Goal: Task Accomplishment & Management: Manage account settings

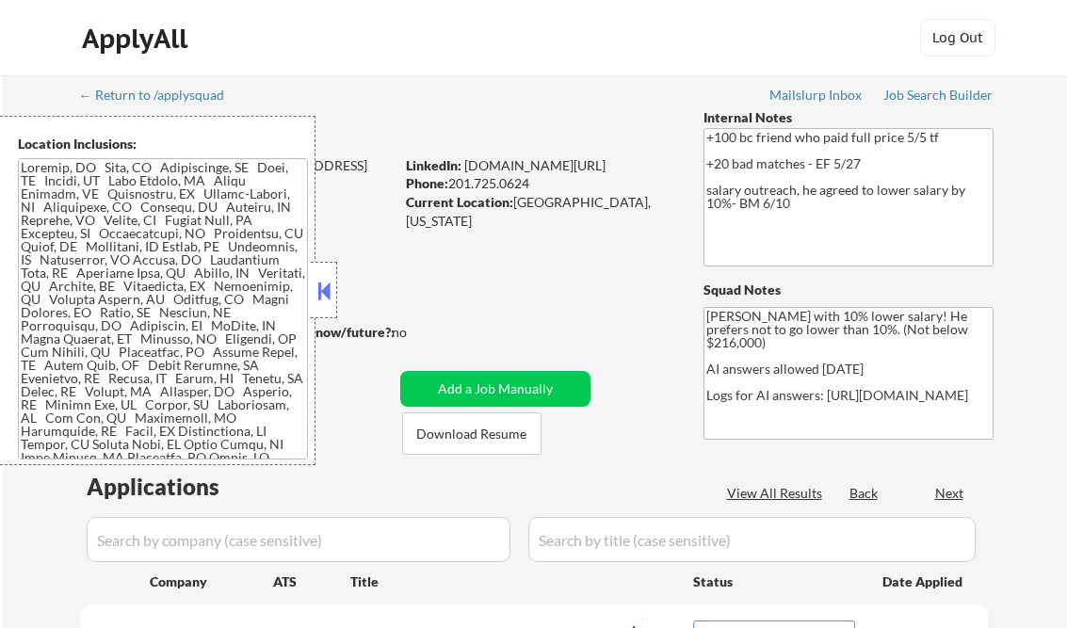
select select ""pending""
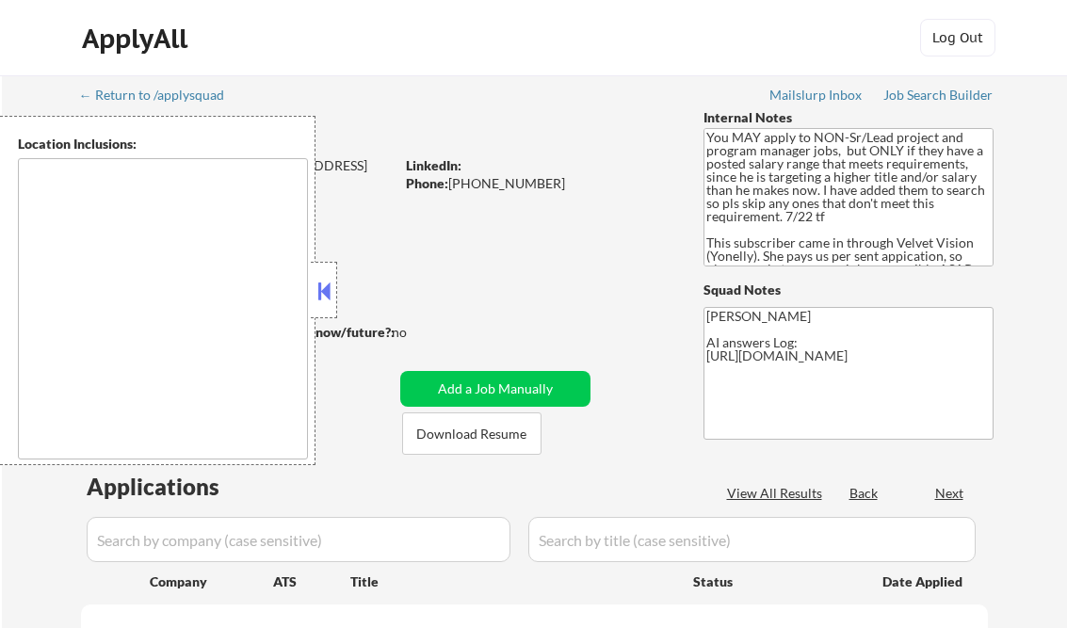
select select ""pending""
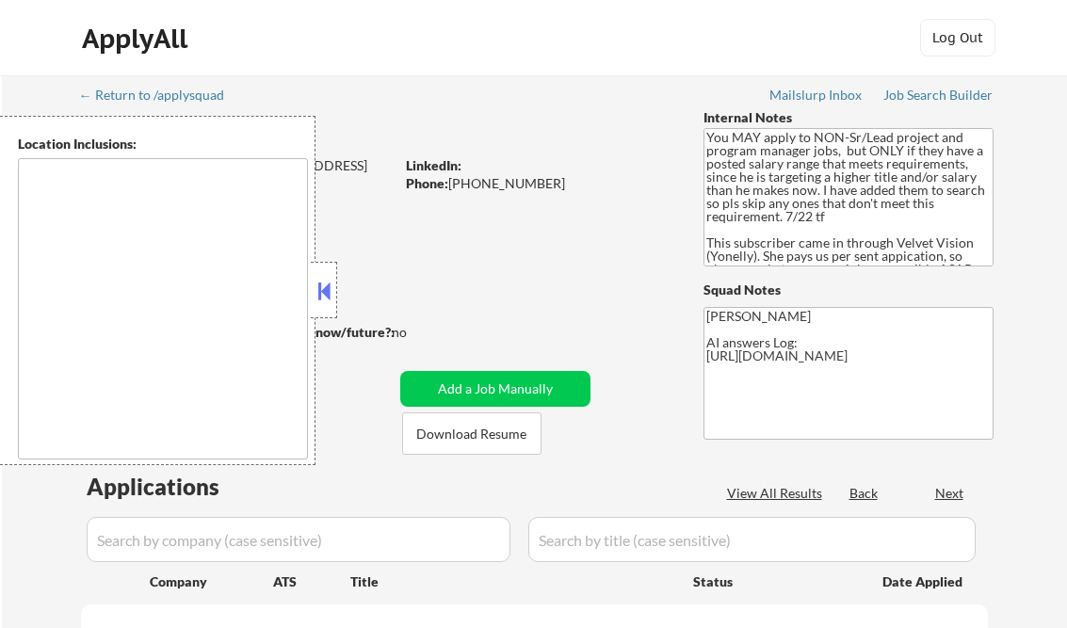
select select ""pending""
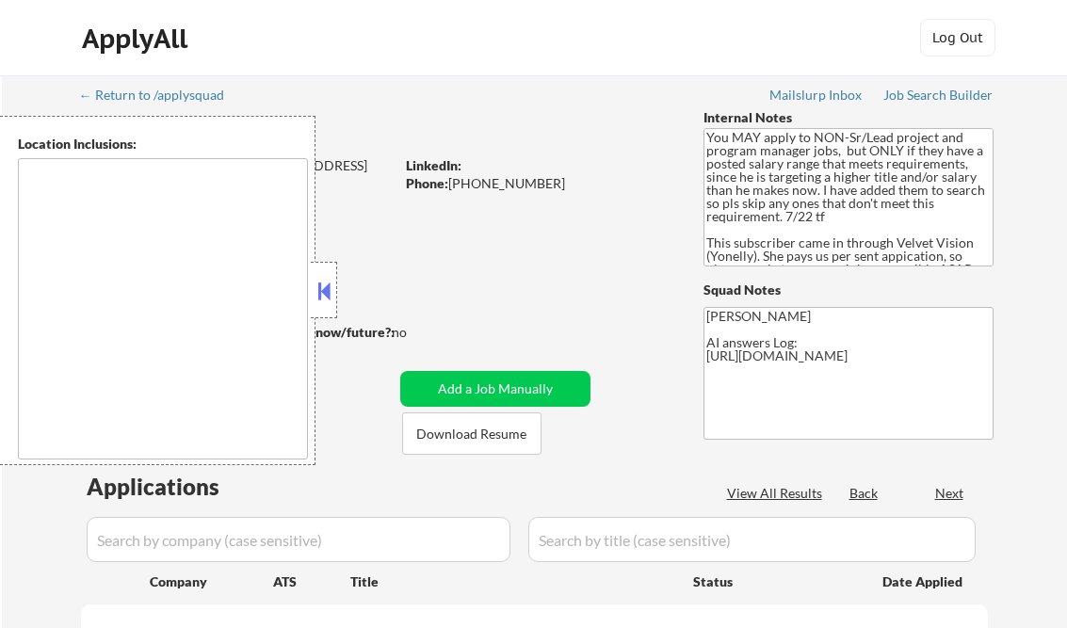
select select ""pending""
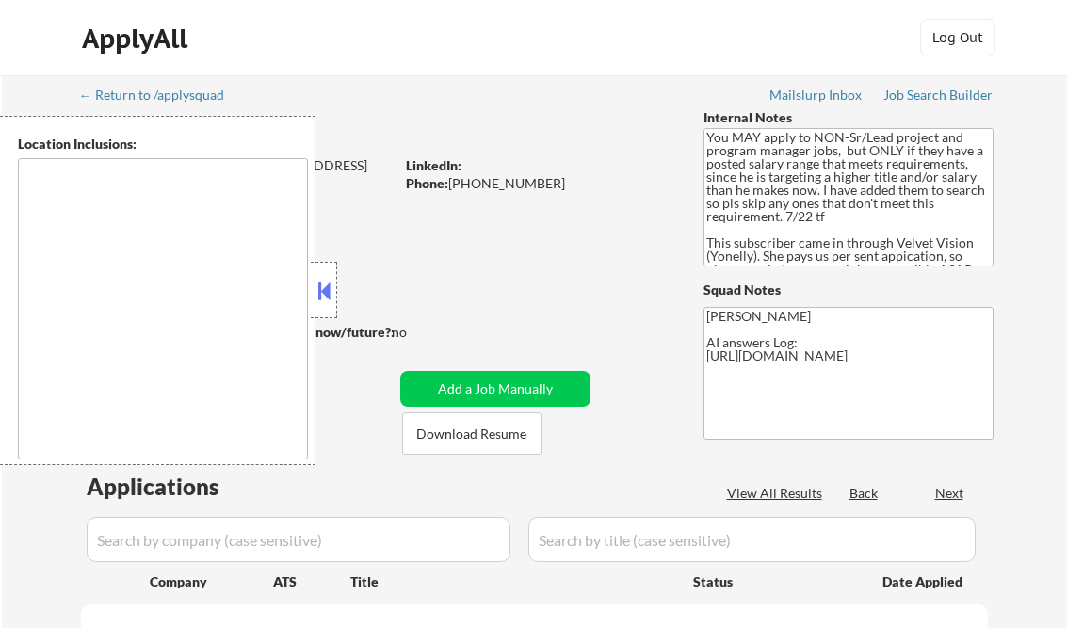
select select ""pending""
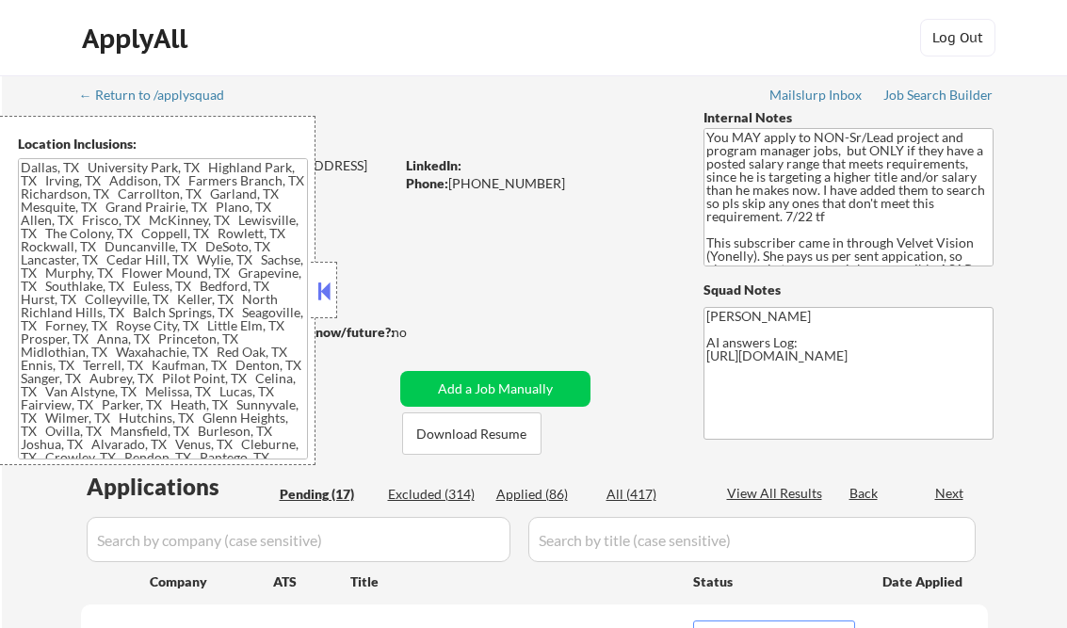
type textarea "[GEOGRAPHIC_DATA], [GEOGRAPHIC_DATA] [GEOGRAPHIC_DATA], [GEOGRAPHIC_DATA] [GEOG…"
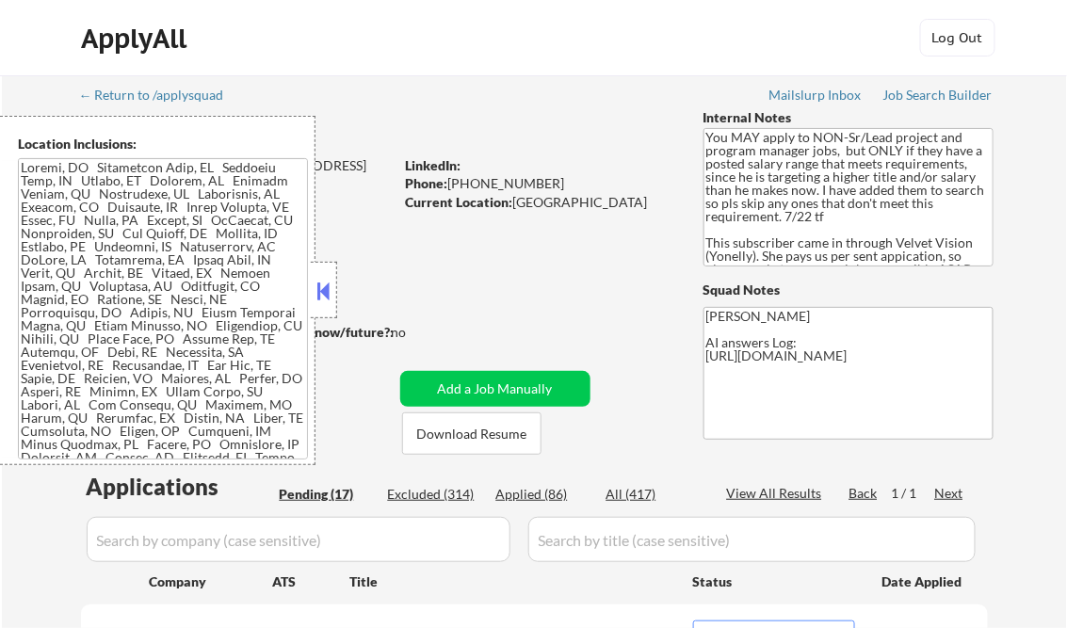
click at [325, 287] on button at bounding box center [323, 291] width 21 height 28
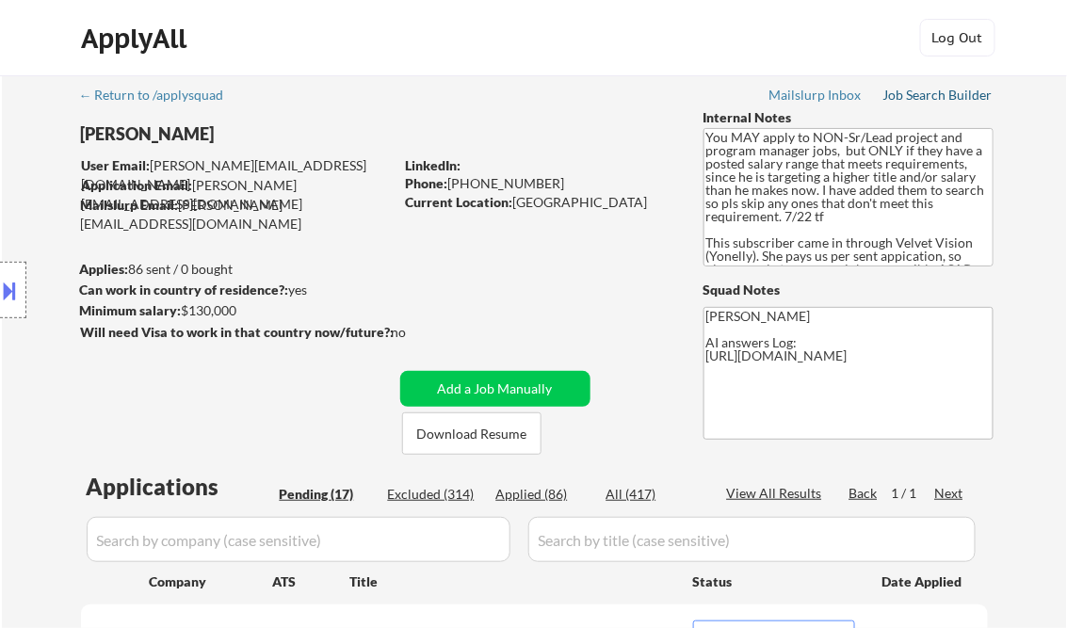
click at [900, 88] on div "Job Search Builder" at bounding box center [938, 94] width 110 height 13
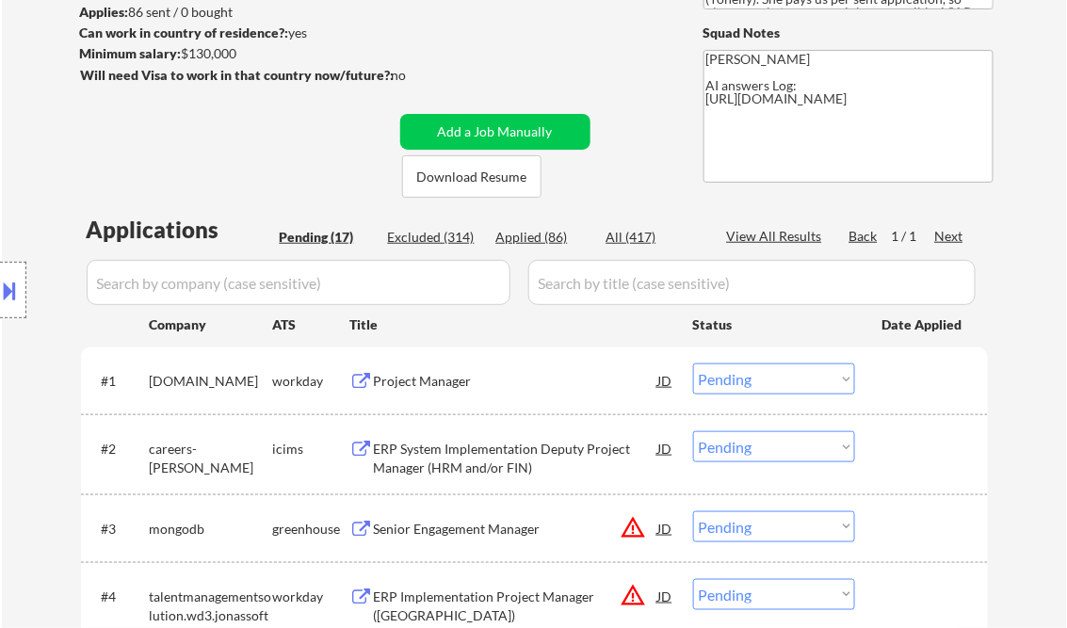
scroll to position [301, 0]
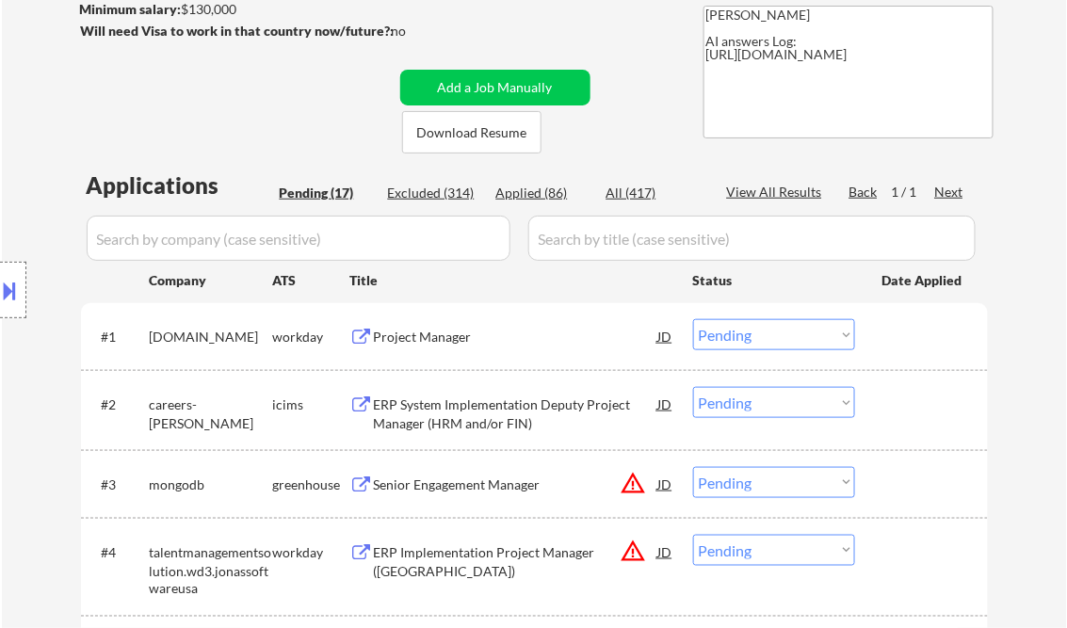
click at [421, 328] on div "Project Manager" at bounding box center [516, 337] width 284 height 19
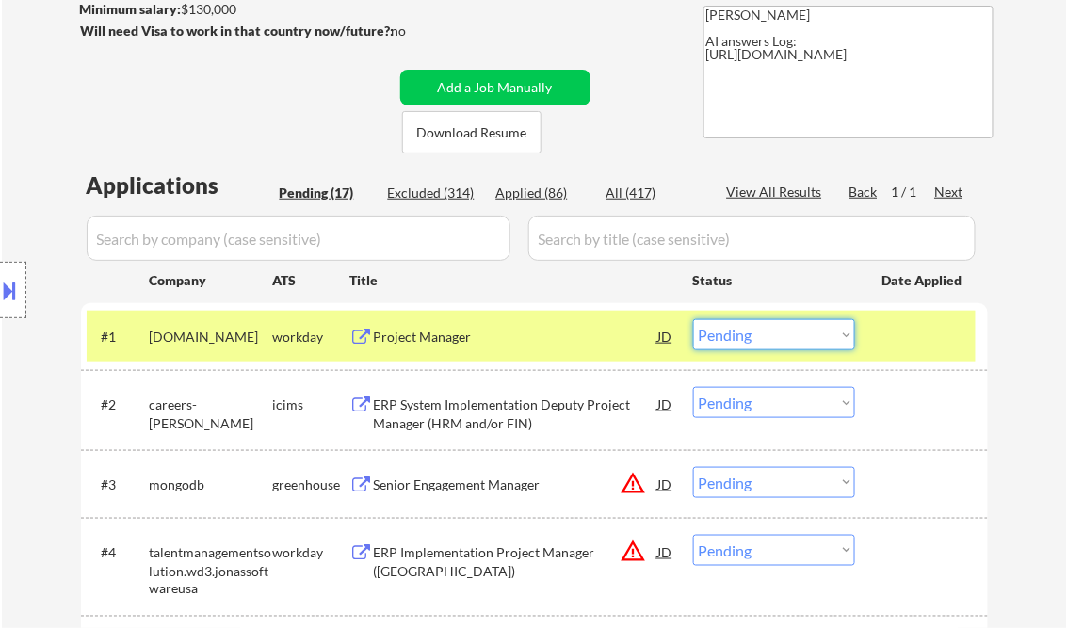
click at [779, 346] on select "Choose an option... Pending Applied Excluded (Questions) Excluded (Expired) Exc…" at bounding box center [774, 334] width 162 height 31
click at [693, 319] on select "Choose an option... Pending Applied Excluded (Questions) Excluded (Expired) Exc…" at bounding box center [774, 334] width 162 height 31
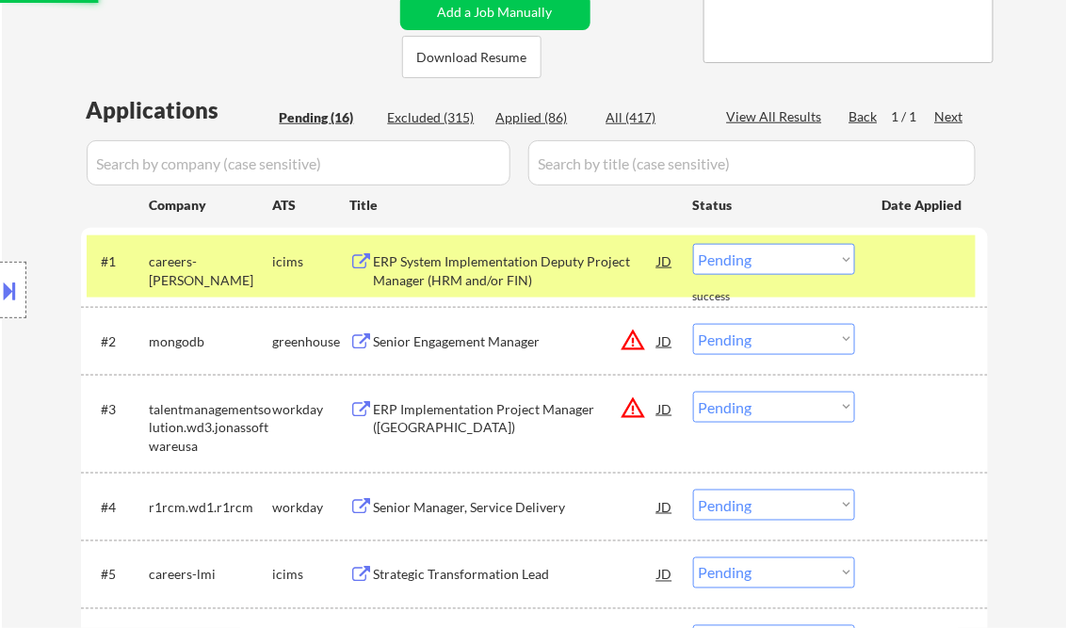
click at [472, 286] on div "ERP System Implementation Deputy Project Manager (HRM and/or FIN)" at bounding box center [516, 270] width 284 height 37
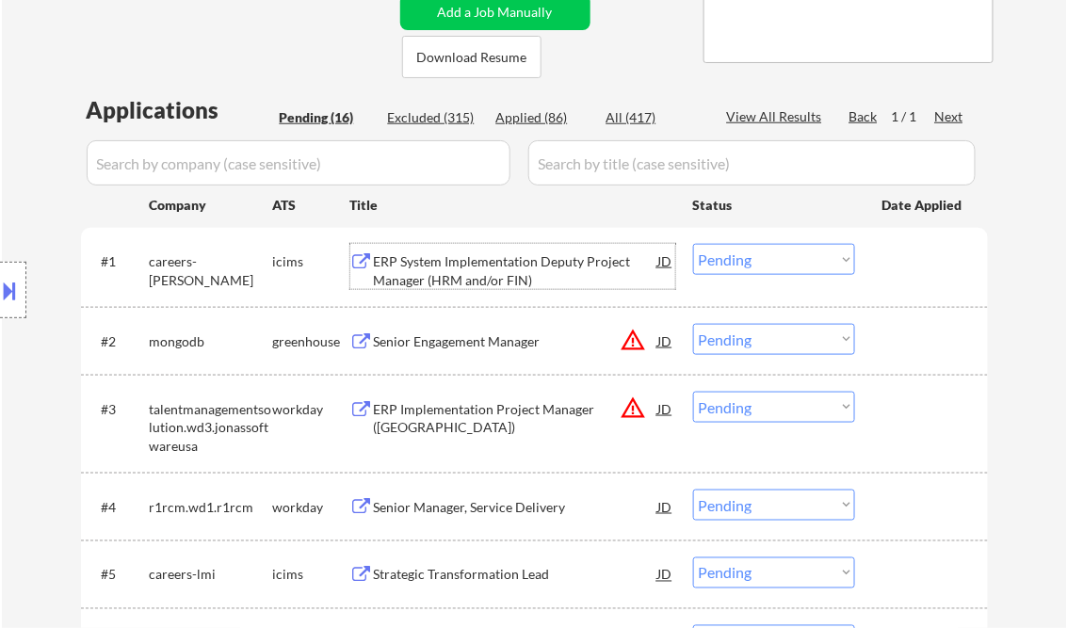
drag, startPoint x: 746, startPoint y: 257, endPoint x: 761, endPoint y: 274, distance: 22.7
click at [748, 260] on select "Choose an option... Pending Applied Excluded (Questions) Excluded (Expired) Exc…" at bounding box center [774, 259] width 162 height 31
click at [693, 244] on select "Choose an option... Pending Applied Excluded (Questions) Excluded (Expired) Exc…" at bounding box center [774, 259] width 162 height 31
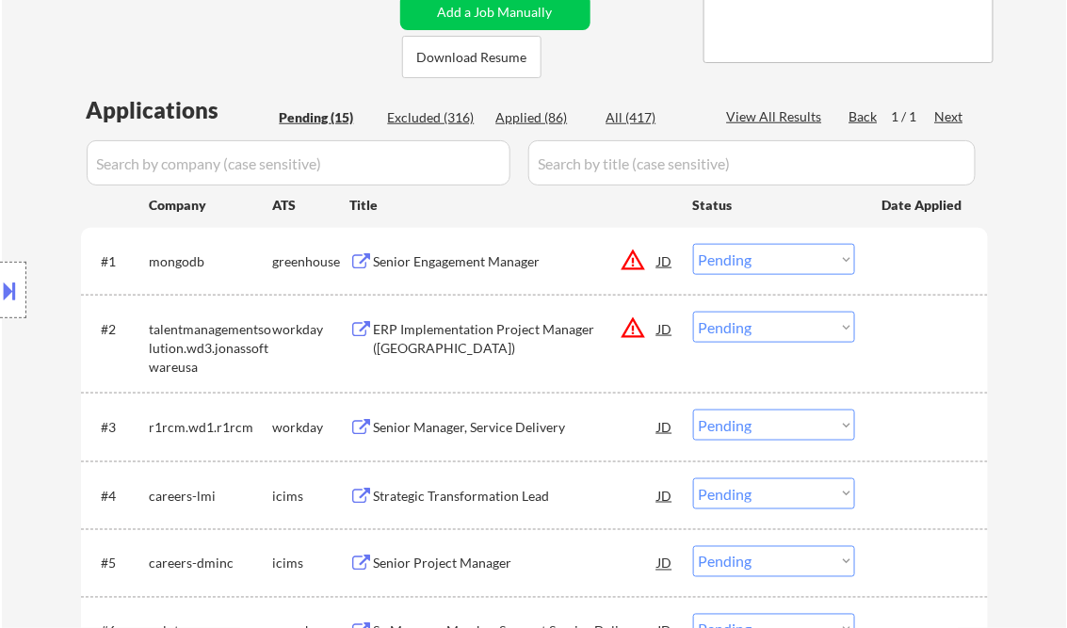
click at [457, 258] on div "Senior Engagement Manager" at bounding box center [516, 261] width 284 height 19
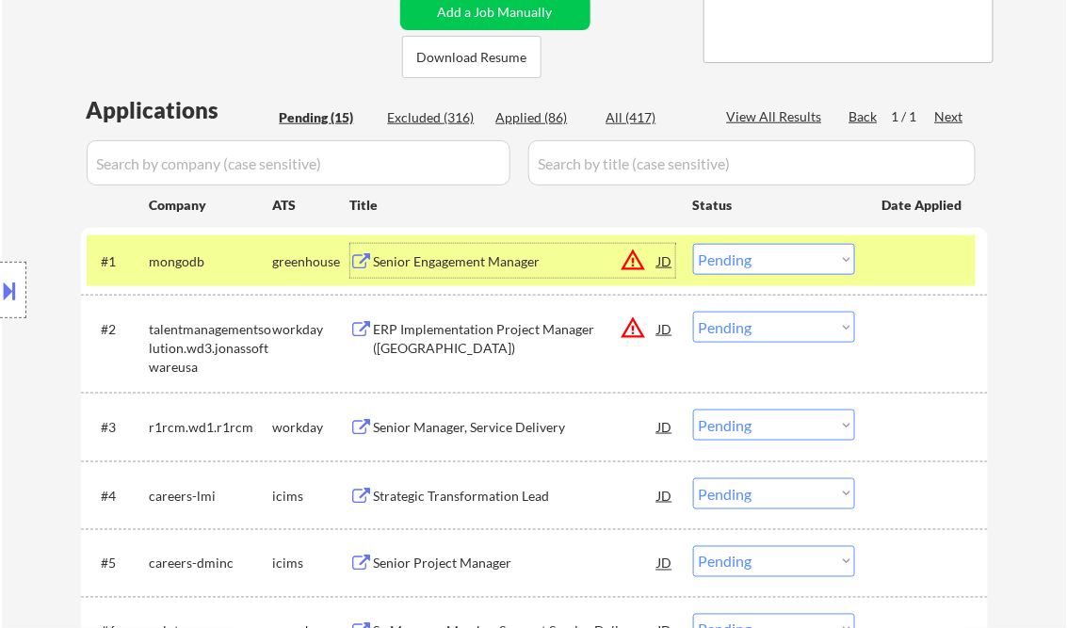
click at [15, 282] on button at bounding box center [10, 290] width 21 height 31
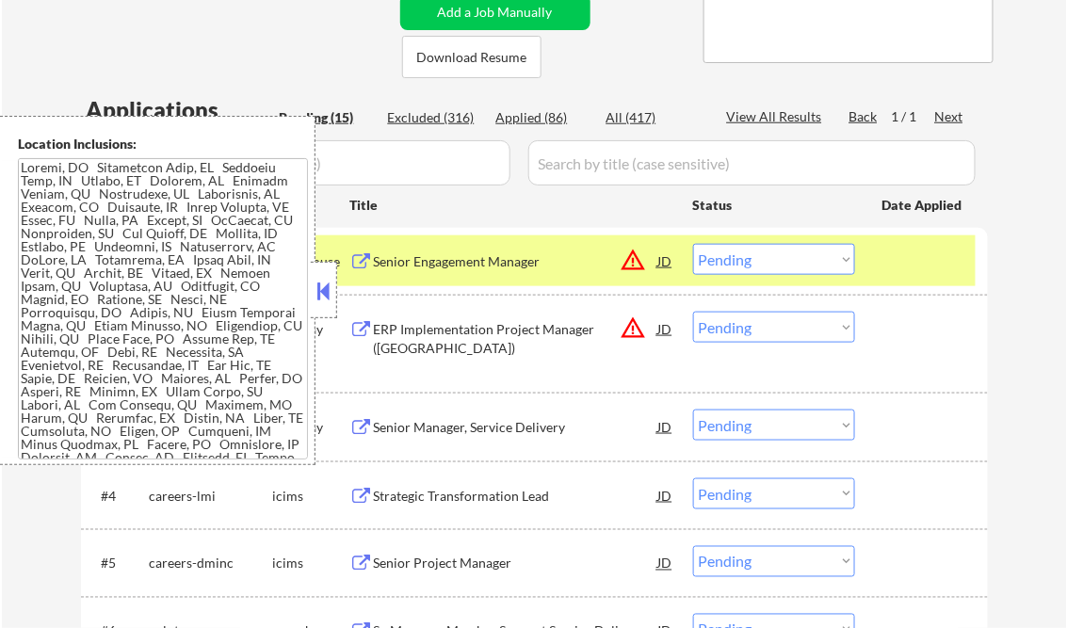
click at [317, 274] on div at bounding box center [324, 290] width 26 height 56
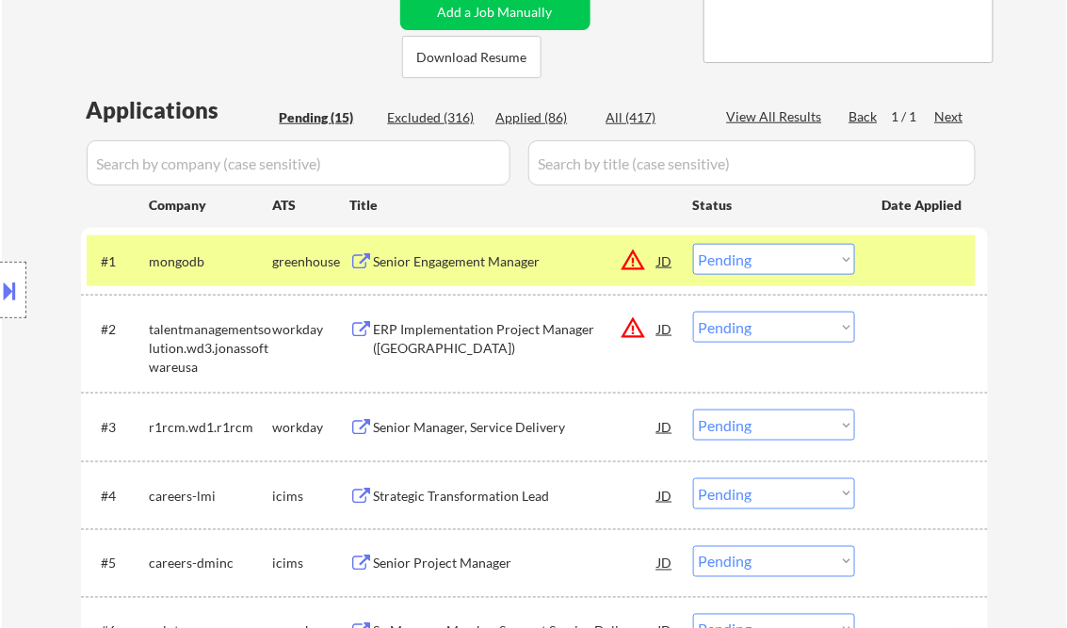
click at [749, 262] on select "Choose an option... Pending Applied Excluded (Questions) Excluded (Expired) Exc…" at bounding box center [774, 259] width 162 height 31
click at [693, 244] on select "Choose an option... Pending Applied Excluded (Questions) Excluded (Expired) Exc…" at bounding box center [774, 259] width 162 height 31
click at [486, 336] on div "ERP Implementation Project Manager ([GEOGRAPHIC_DATA])" at bounding box center [516, 338] width 284 height 37
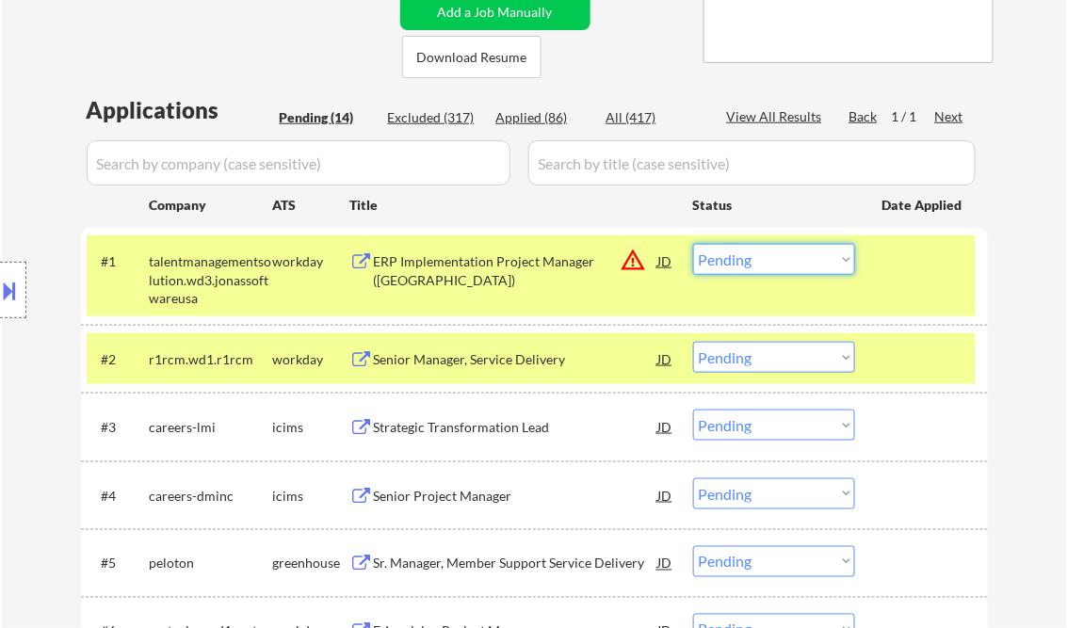
click at [749, 260] on select "Choose an option... Pending Applied Excluded (Questions) Excluded (Expired) Exc…" at bounding box center [774, 259] width 162 height 31
click at [693, 244] on select "Choose an option... Pending Applied Excluded (Questions) Excluded (Expired) Exc…" at bounding box center [774, 259] width 162 height 31
click at [520, 362] on div "Senior Manager, Service Delivery" at bounding box center [516, 359] width 284 height 19
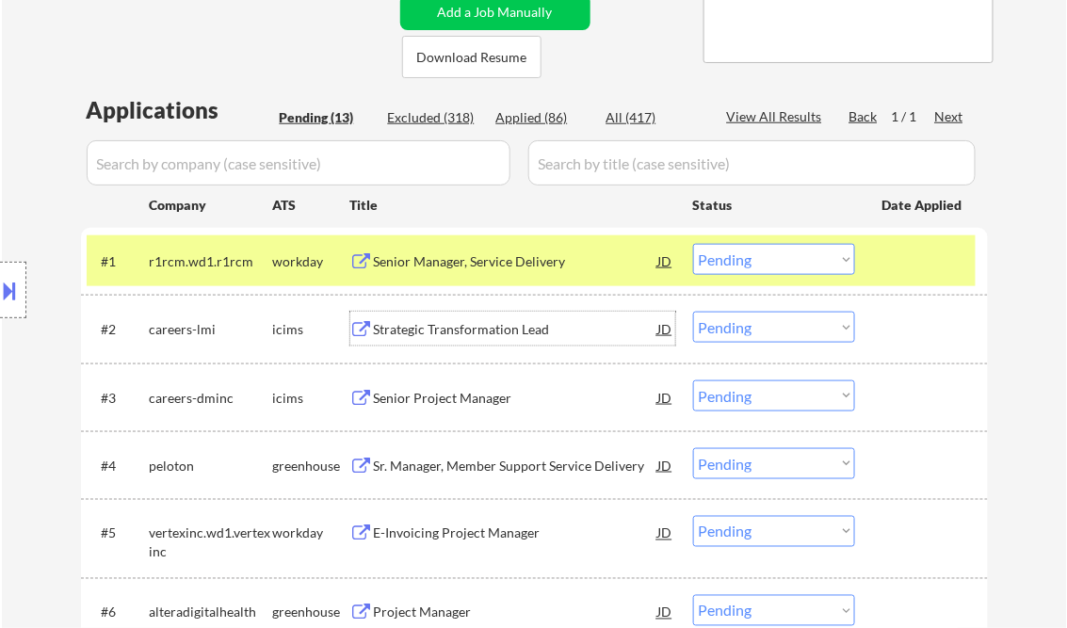
click at [778, 261] on select "Choose an option... Pending Applied Excluded (Questions) Excluded (Expired) Exc…" at bounding box center [774, 259] width 162 height 31
click at [693, 244] on select "Choose an option... Pending Applied Excluded (Questions) Excluded (Expired) Exc…" at bounding box center [774, 259] width 162 height 31
select select ""pending""
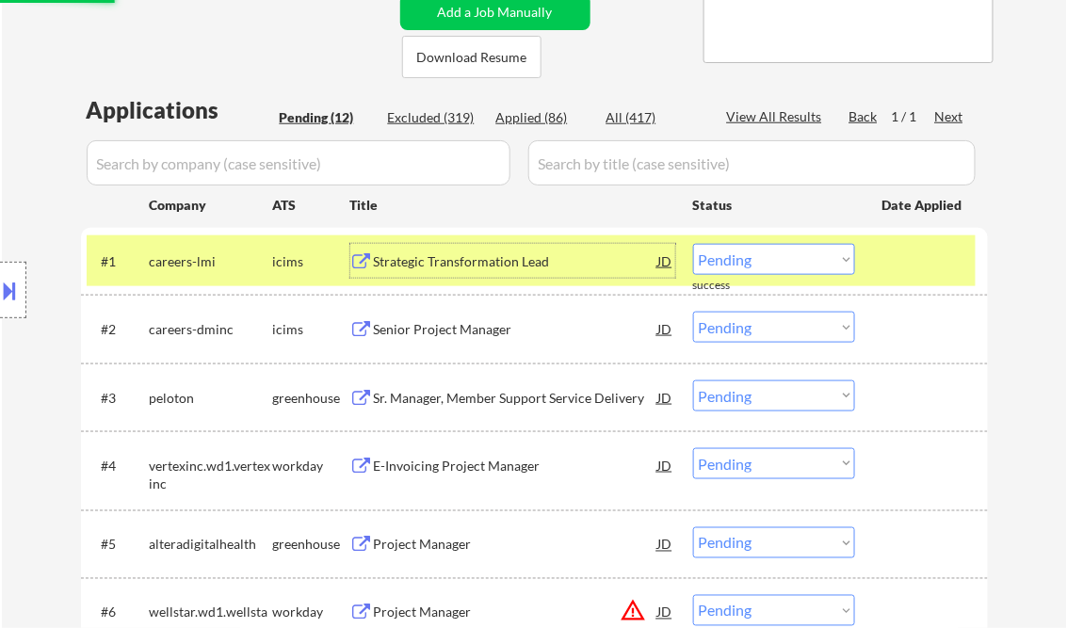
click at [488, 253] on div "Strategic Transformation Lead" at bounding box center [516, 261] width 284 height 19
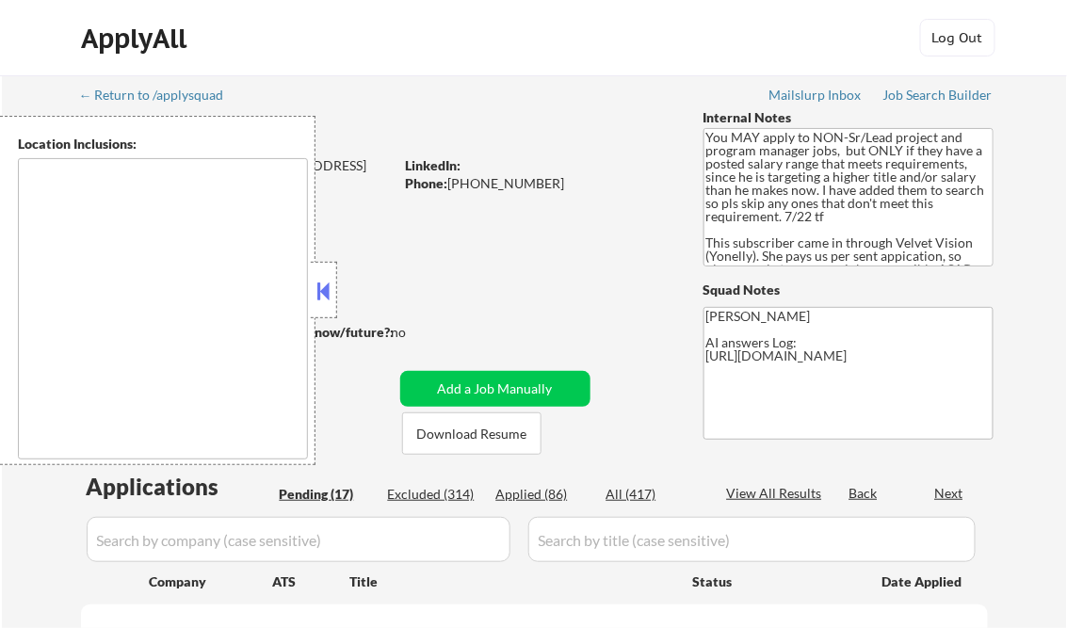
select select ""pending""
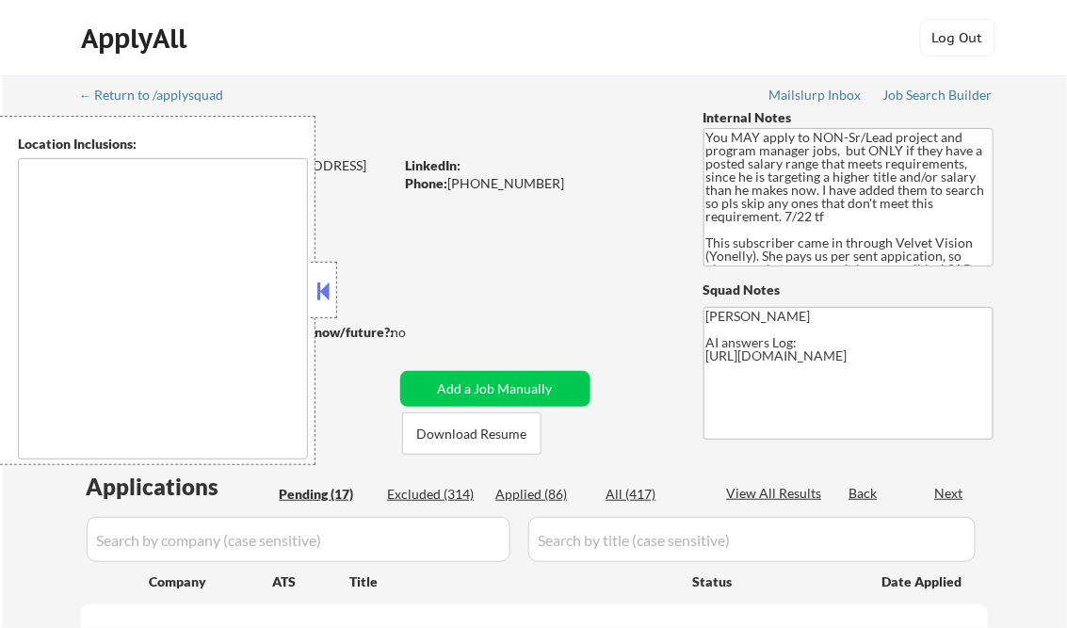
select select ""pending""
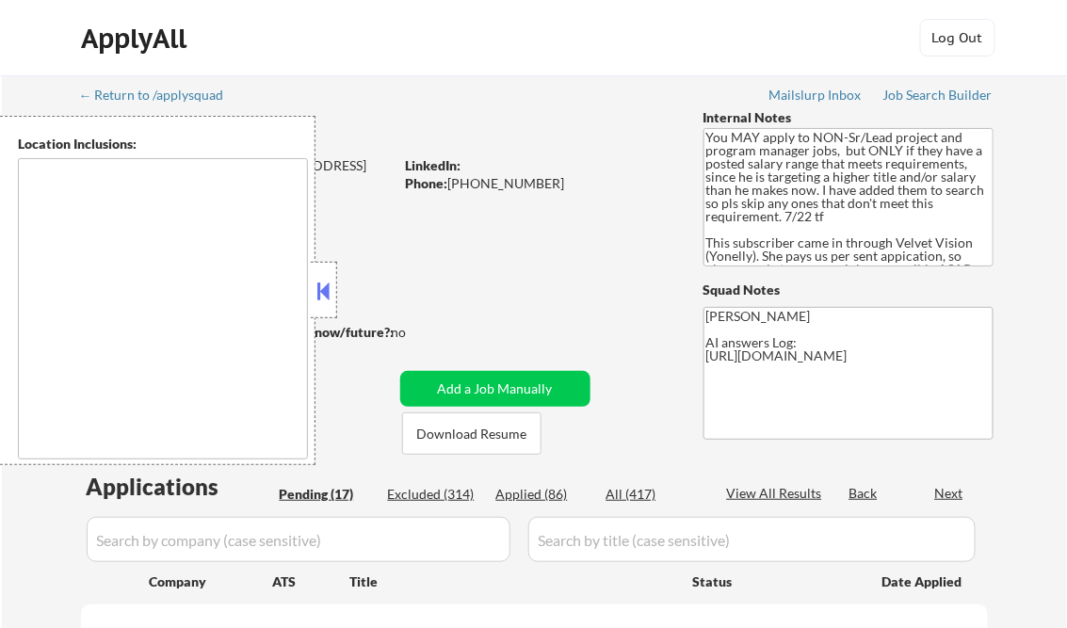
select select ""pending""
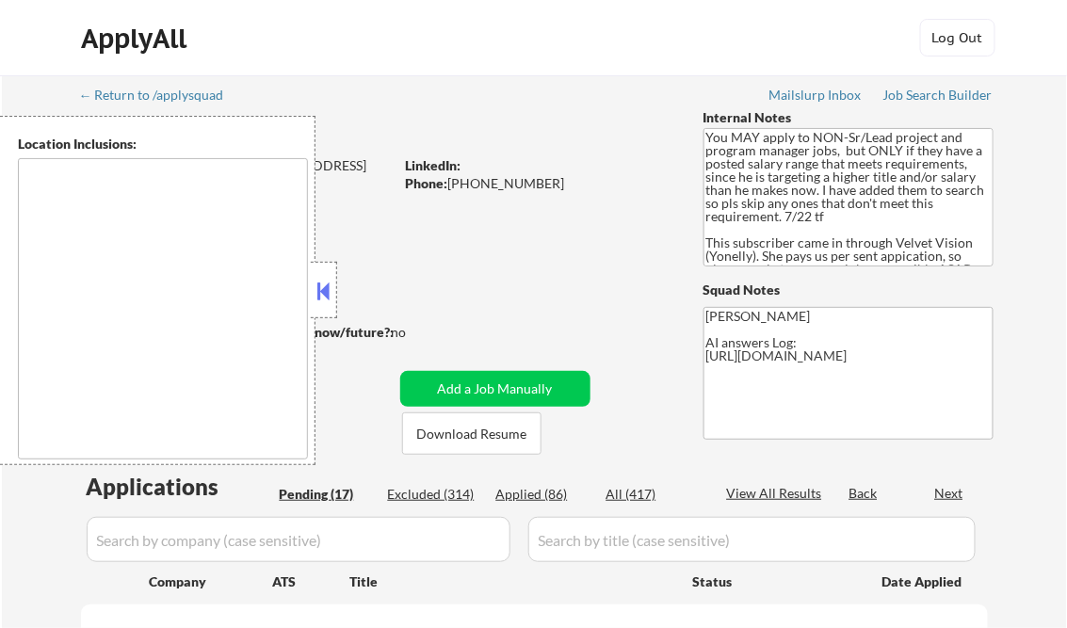
select select ""pending""
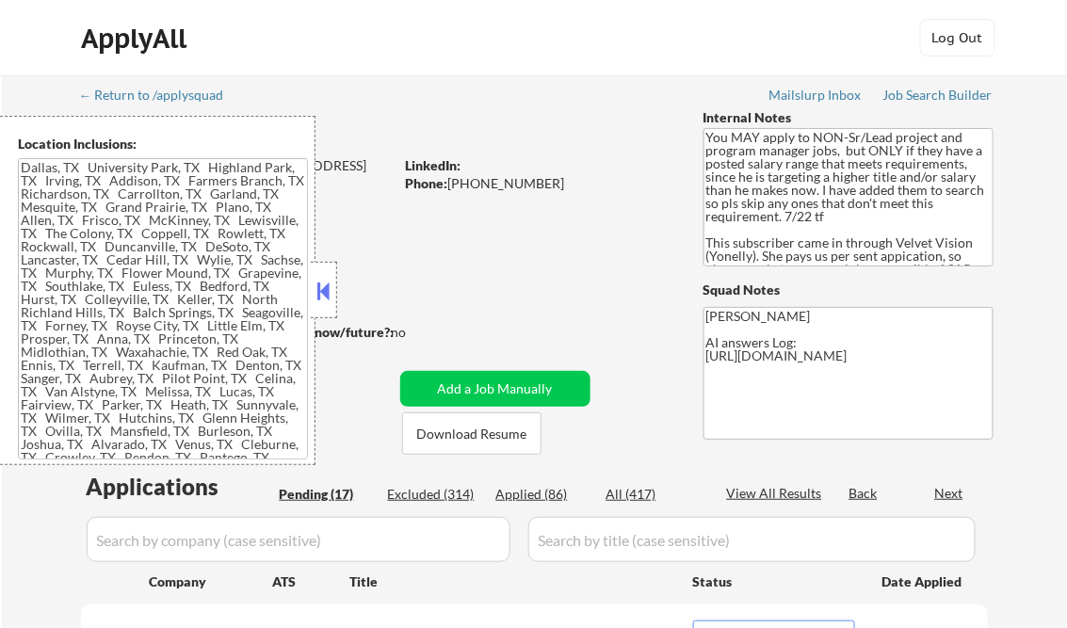
type textarea "[GEOGRAPHIC_DATA], [GEOGRAPHIC_DATA] [GEOGRAPHIC_DATA], [GEOGRAPHIC_DATA] [GEOG…"
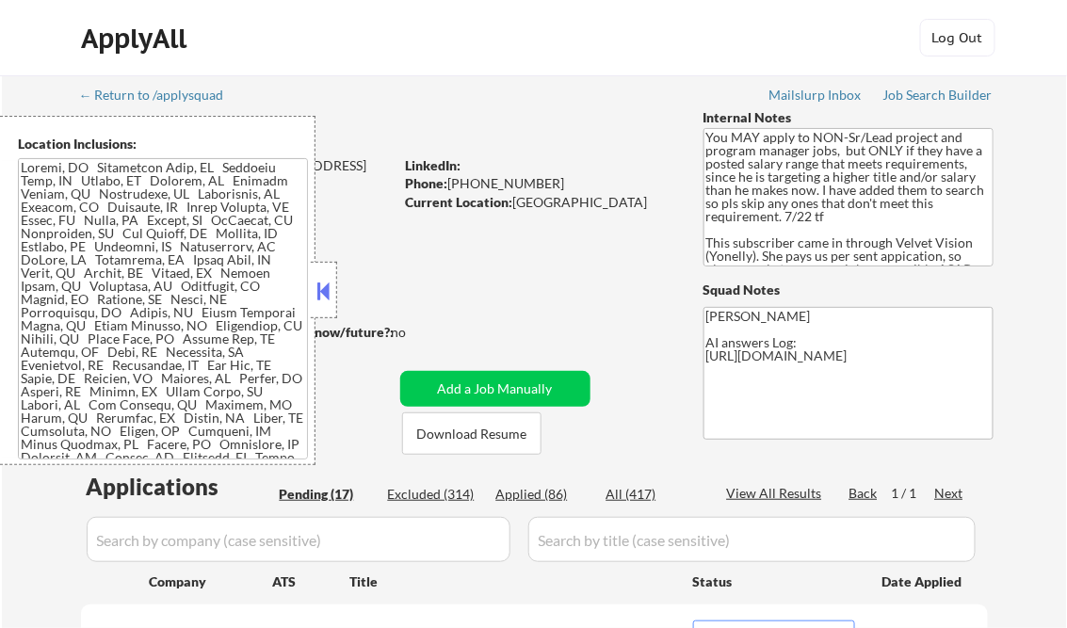
click at [319, 287] on button at bounding box center [323, 291] width 21 height 28
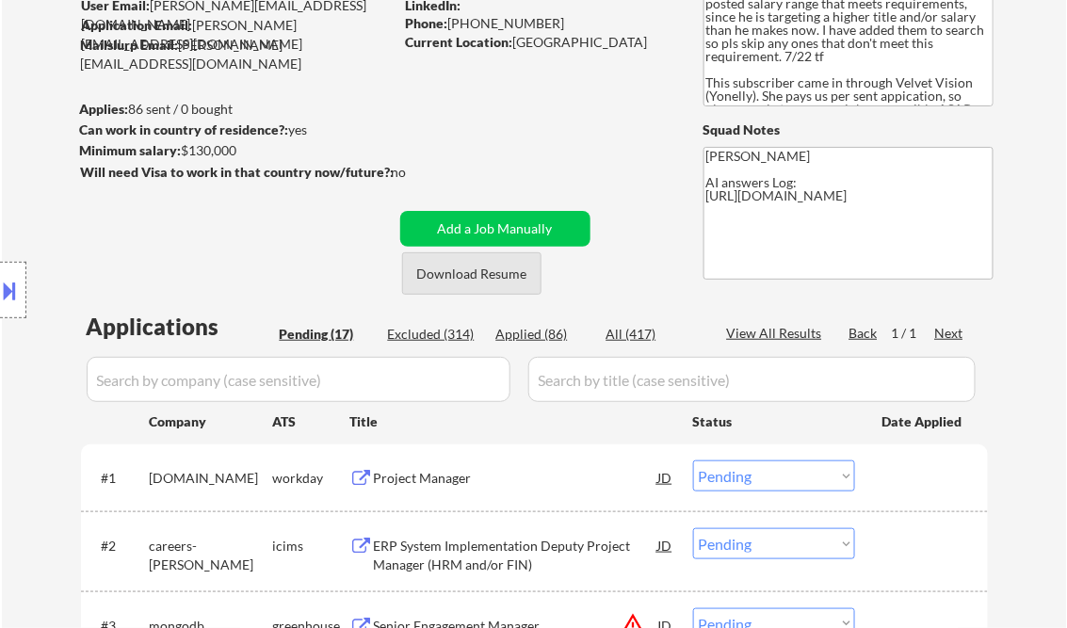
scroll to position [226, 0]
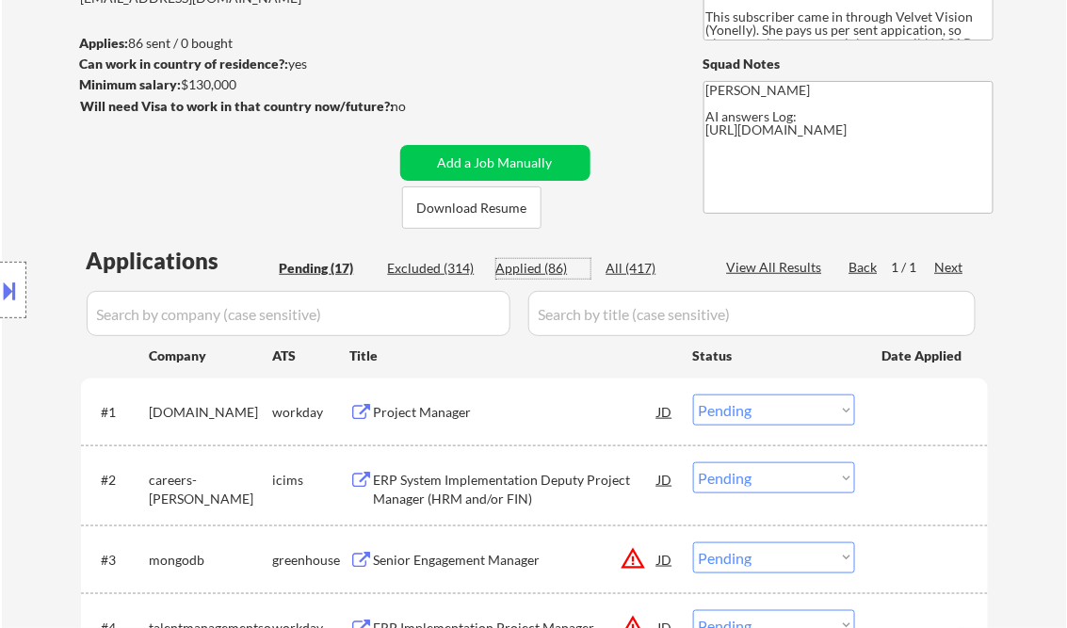
click at [530, 273] on div "Applied (86)" at bounding box center [543, 268] width 94 height 19
select select ""applied""
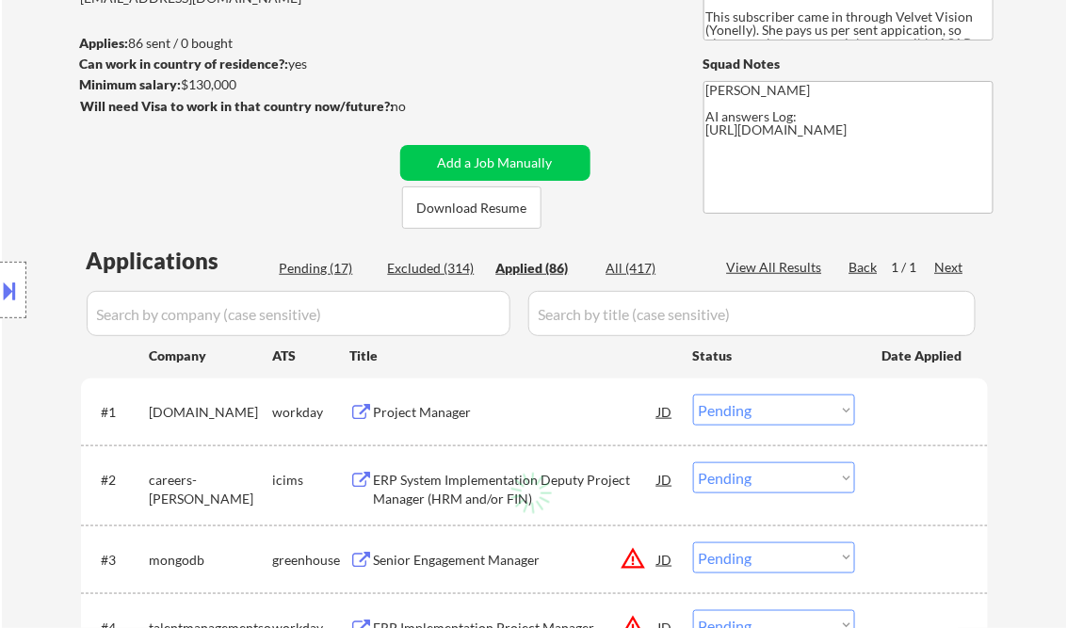
select select ""applied""
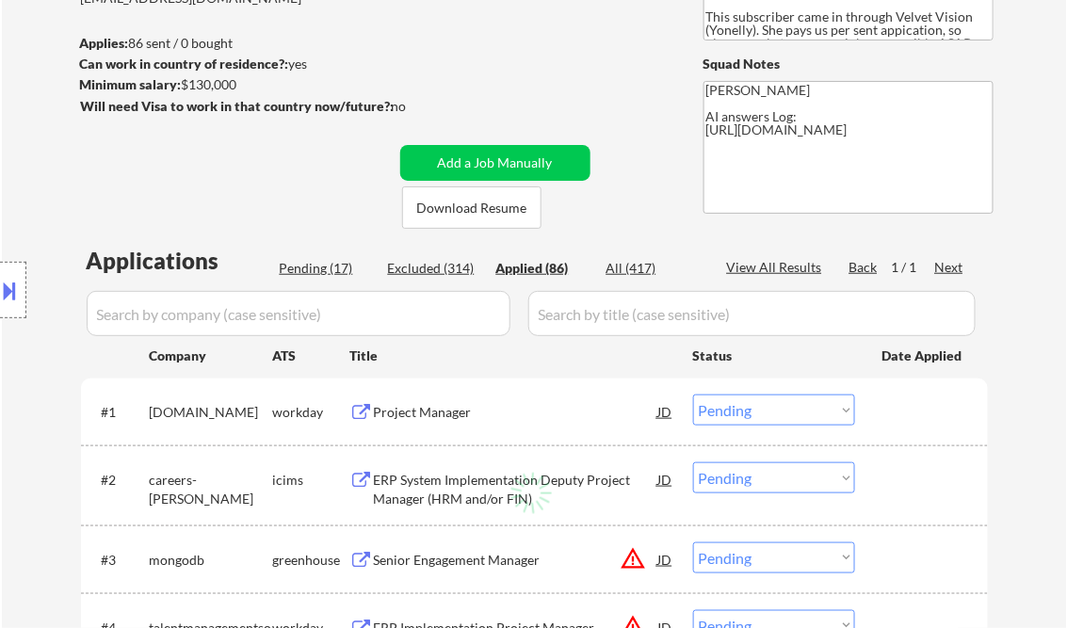
select select ""applied""
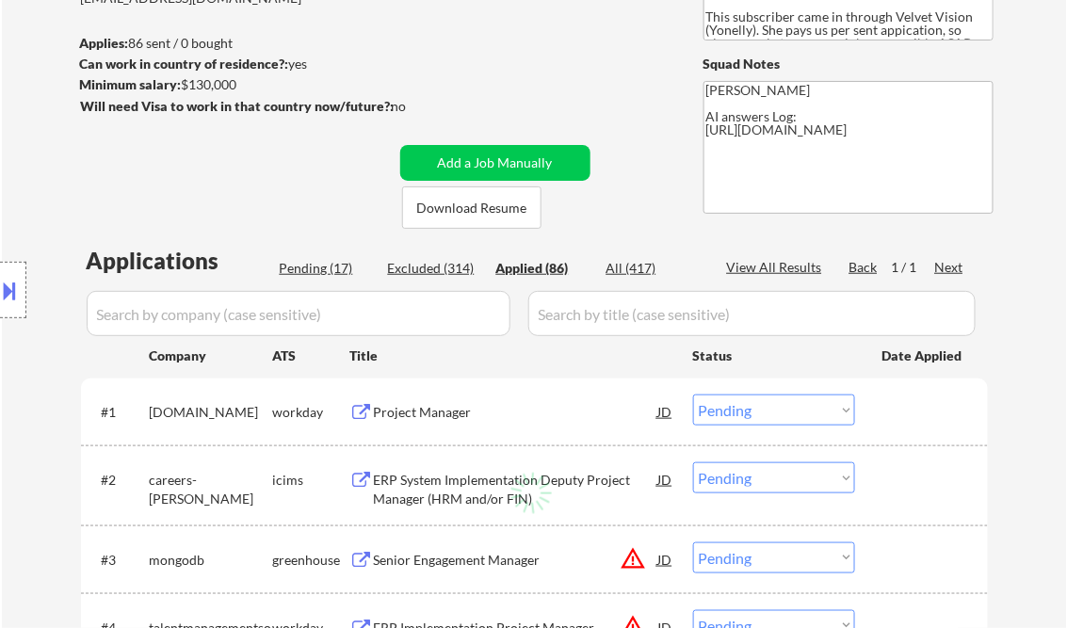
select select ""applied""
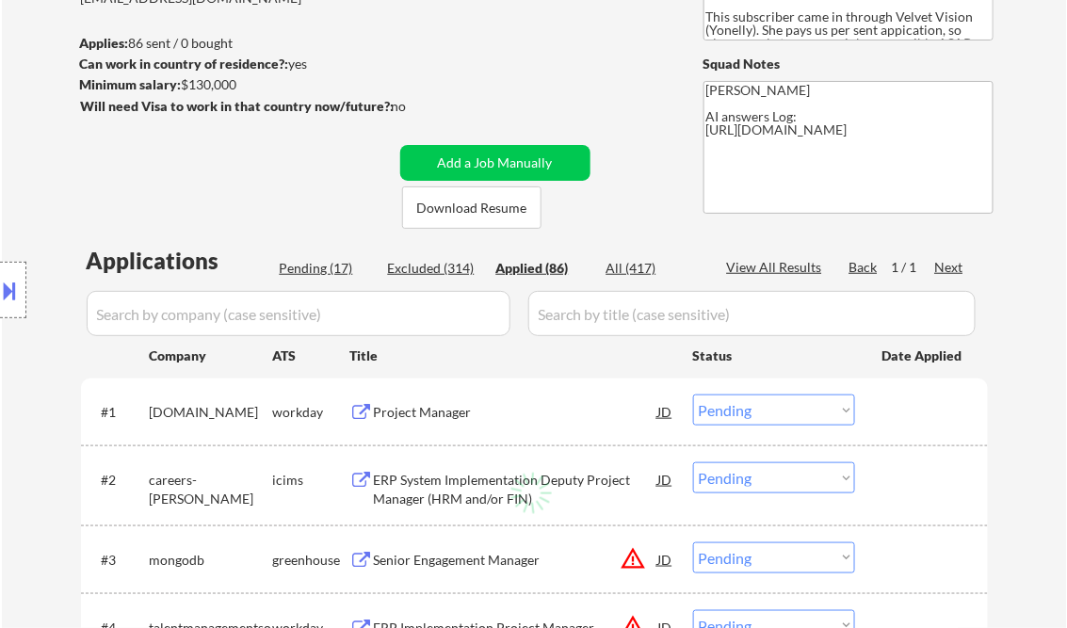
select select ""applied""
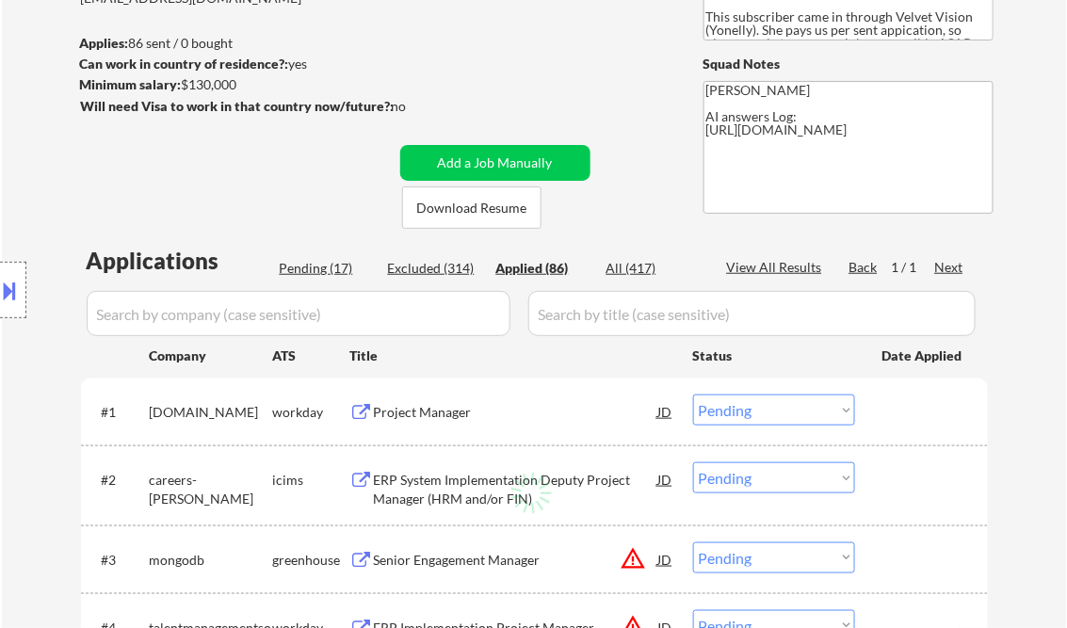
select select ""applied""
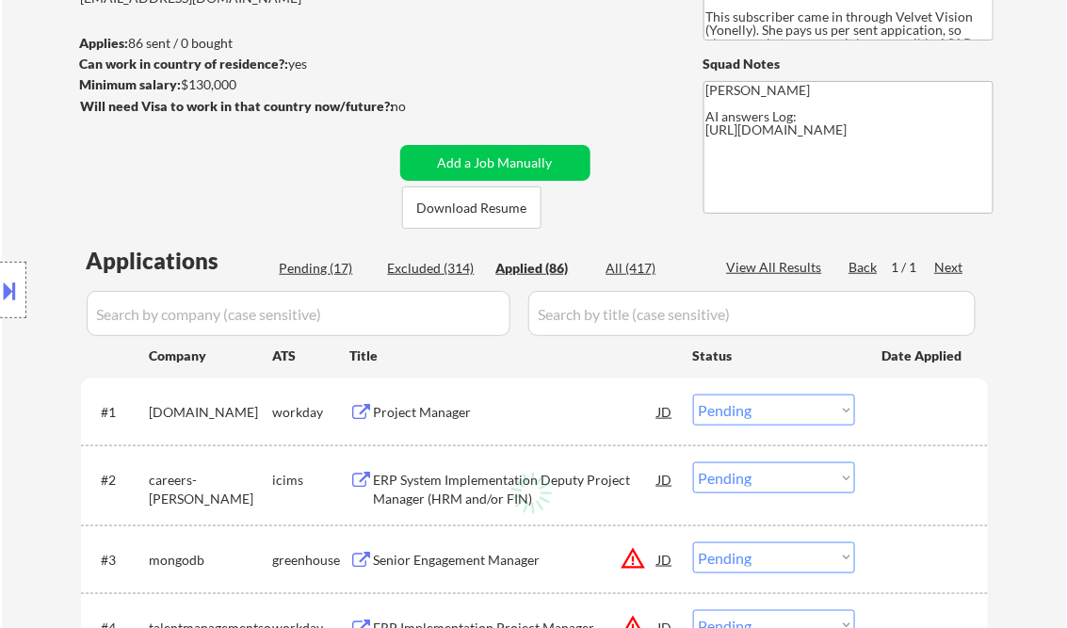
select select ""applied""
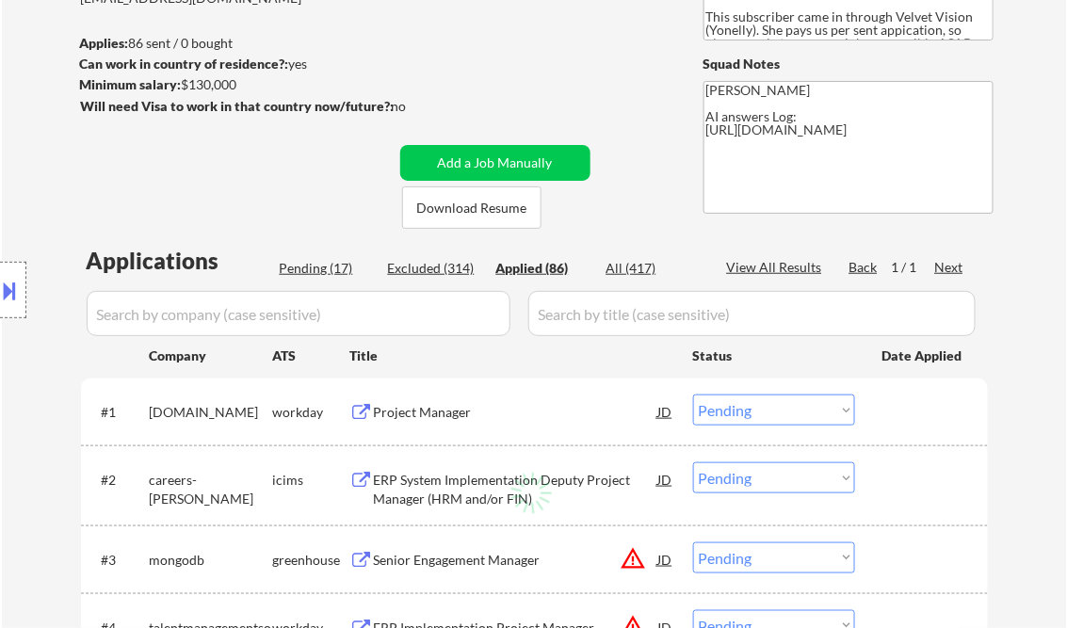
select select ""applied""
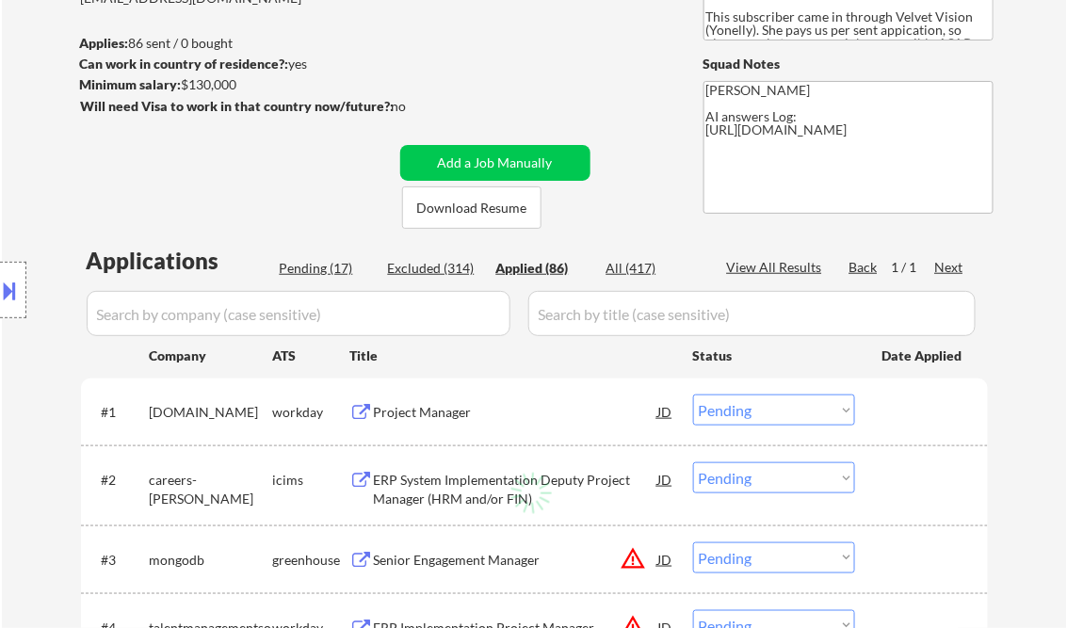
select select ""applied""
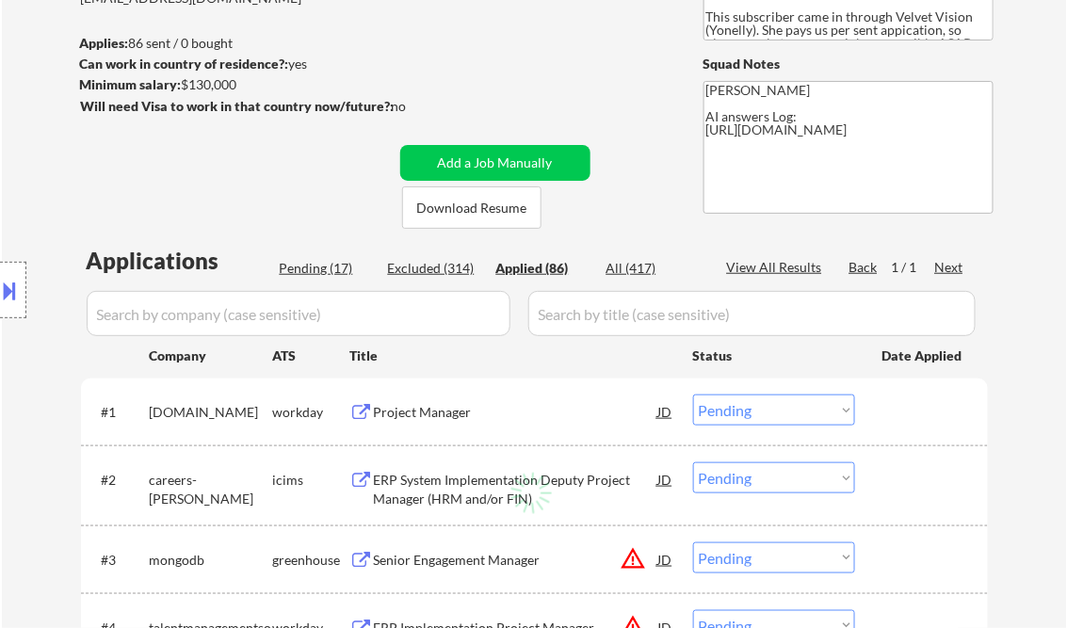
select select ""applied""
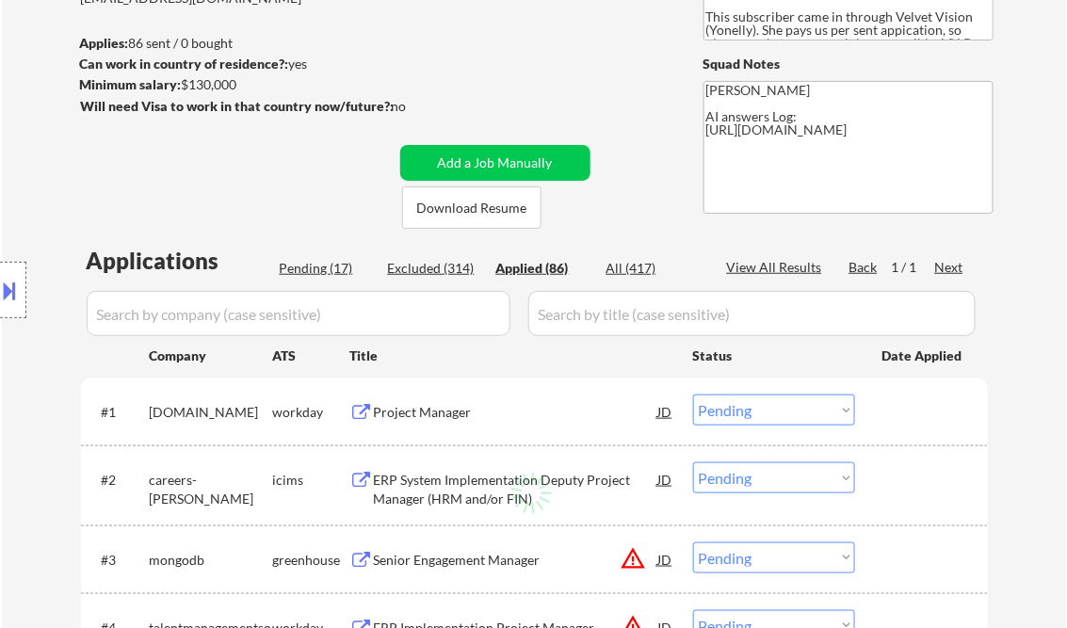
select select ""applied""
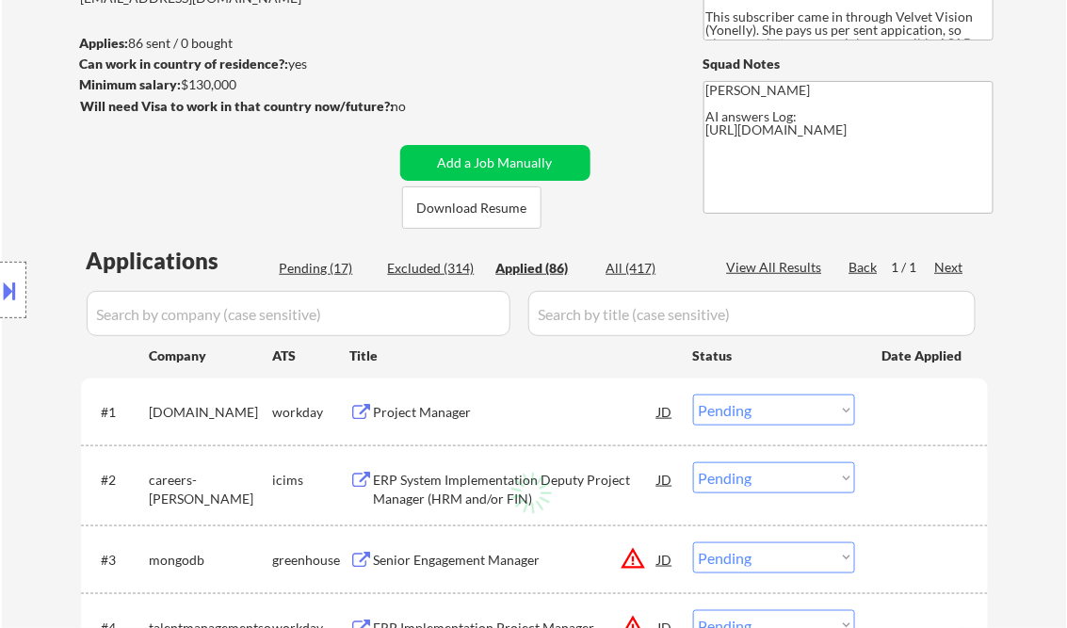
select select ""applied""
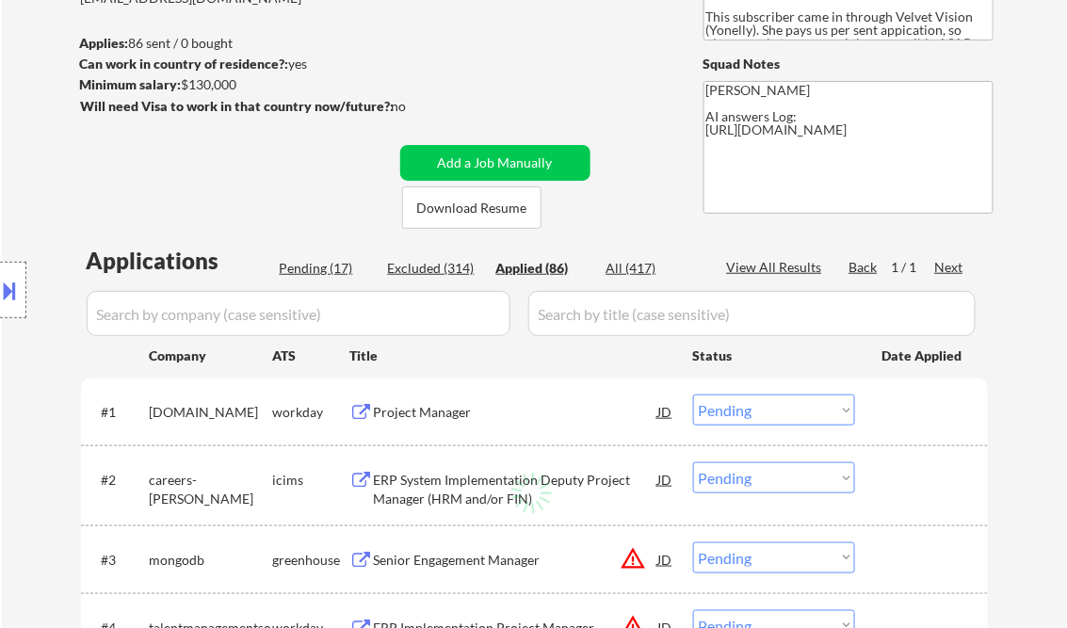
select select ""applied""
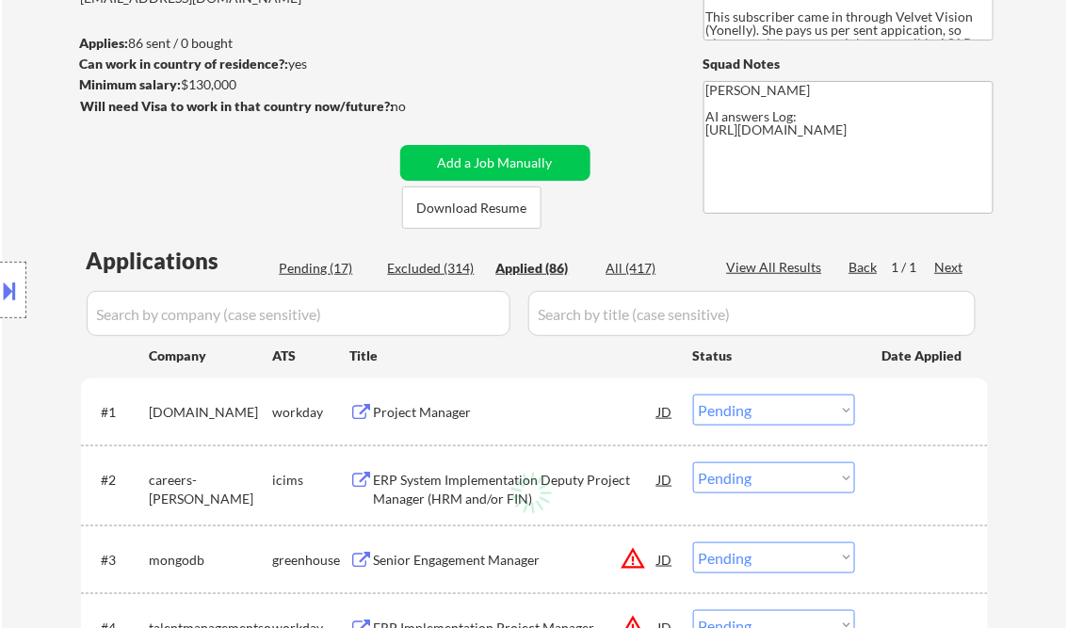
select select ""applied""
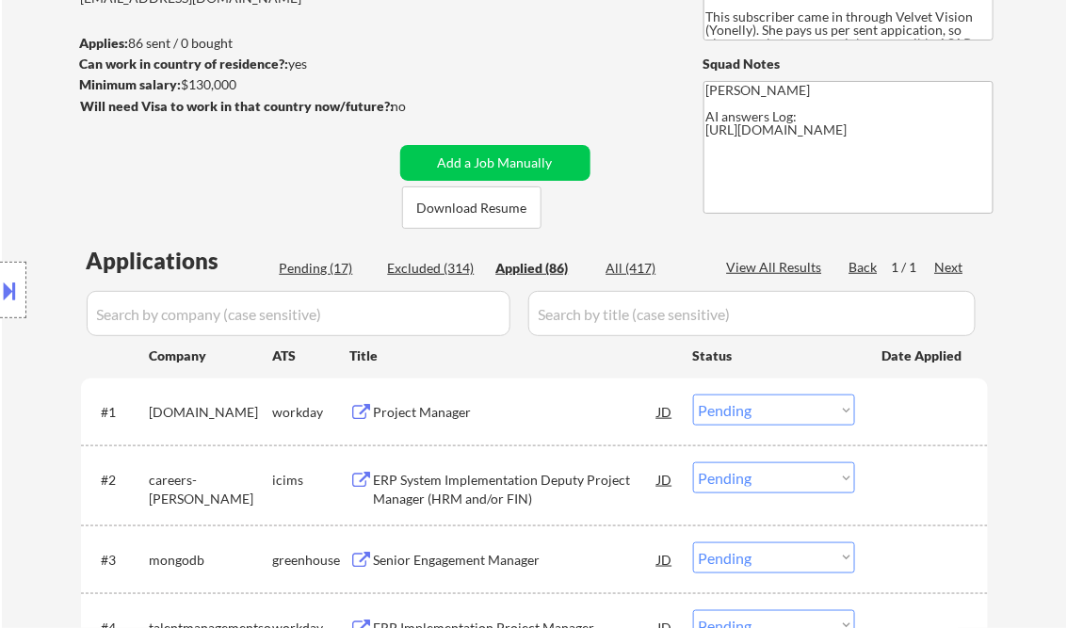
select select ""applied""
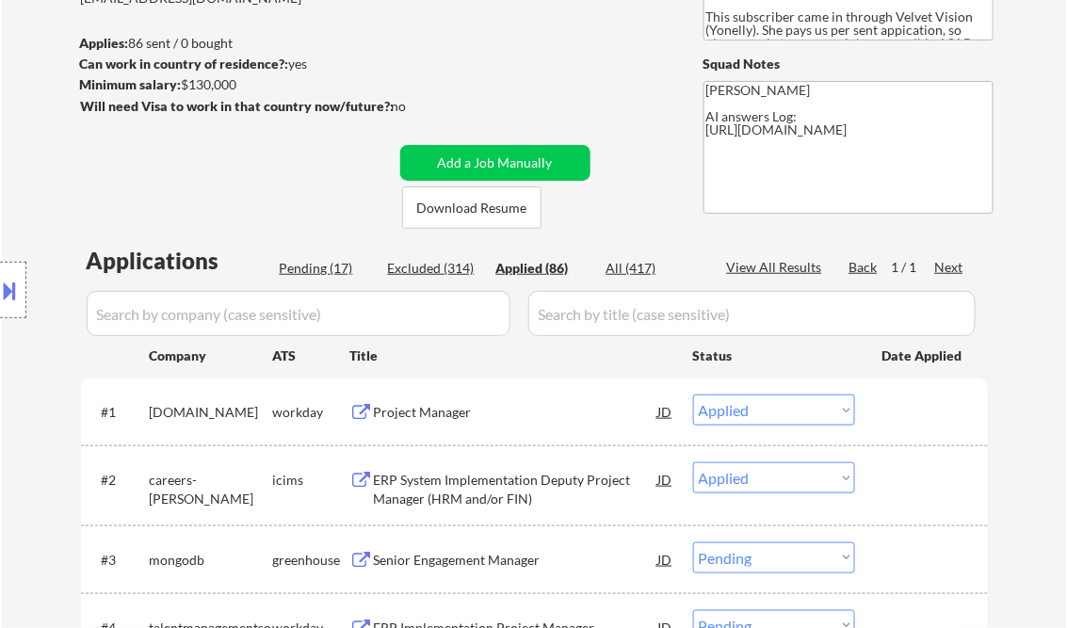
select select ""applied""
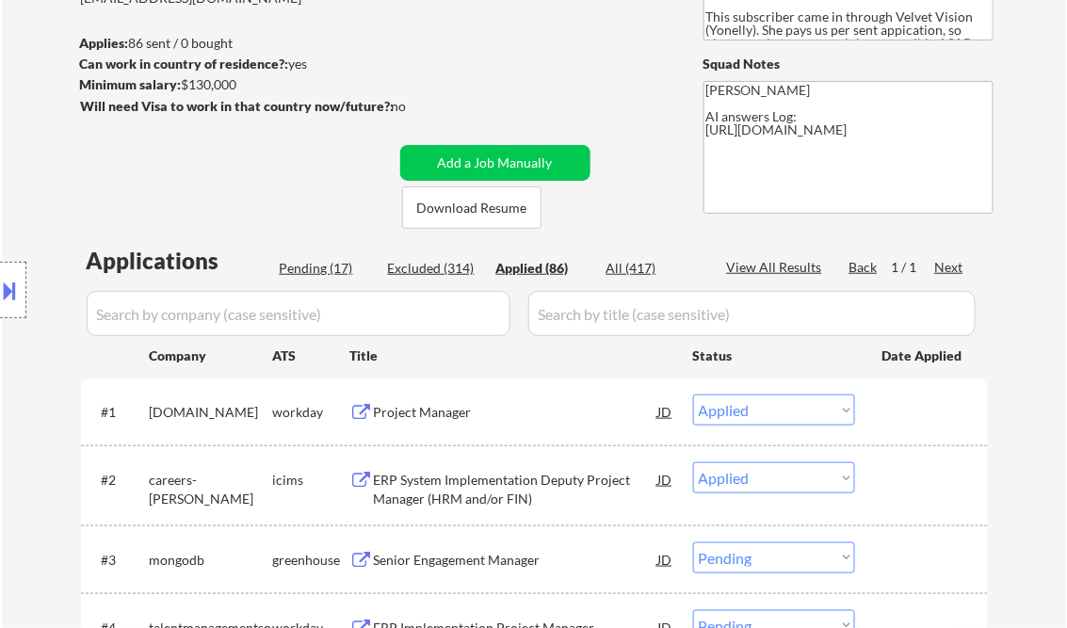
select select ""applied""
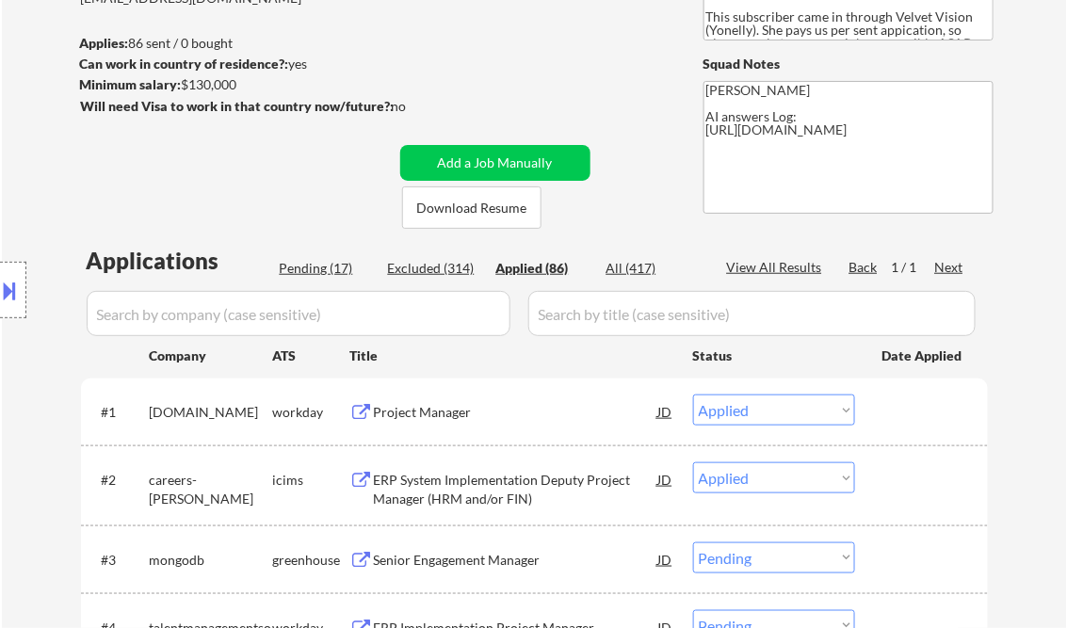
select select ""applied""
